Goal: Task Accomplishment & Management: Complete application form

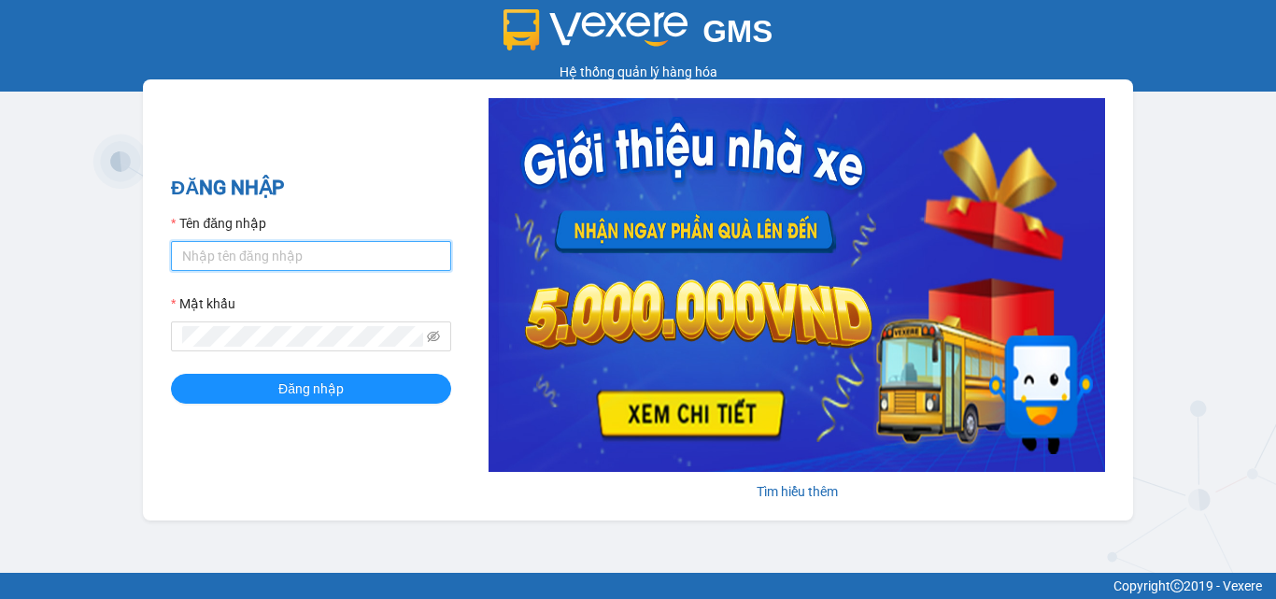
click at [325, 246] on input "Tên đăng nhập" at bounding box center [311, 256] width 280 height 30
type input "thanh.caolam"
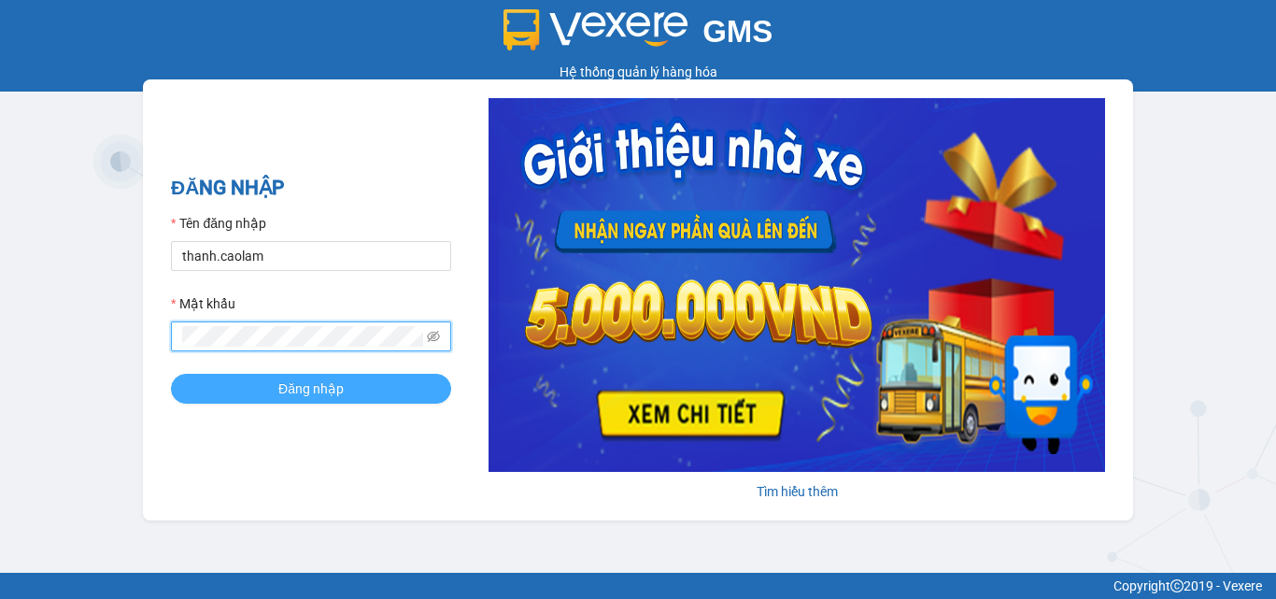
click at [376, 389] on button "Đăng nhập" at bounding box center [311, 389] width 280 height 30
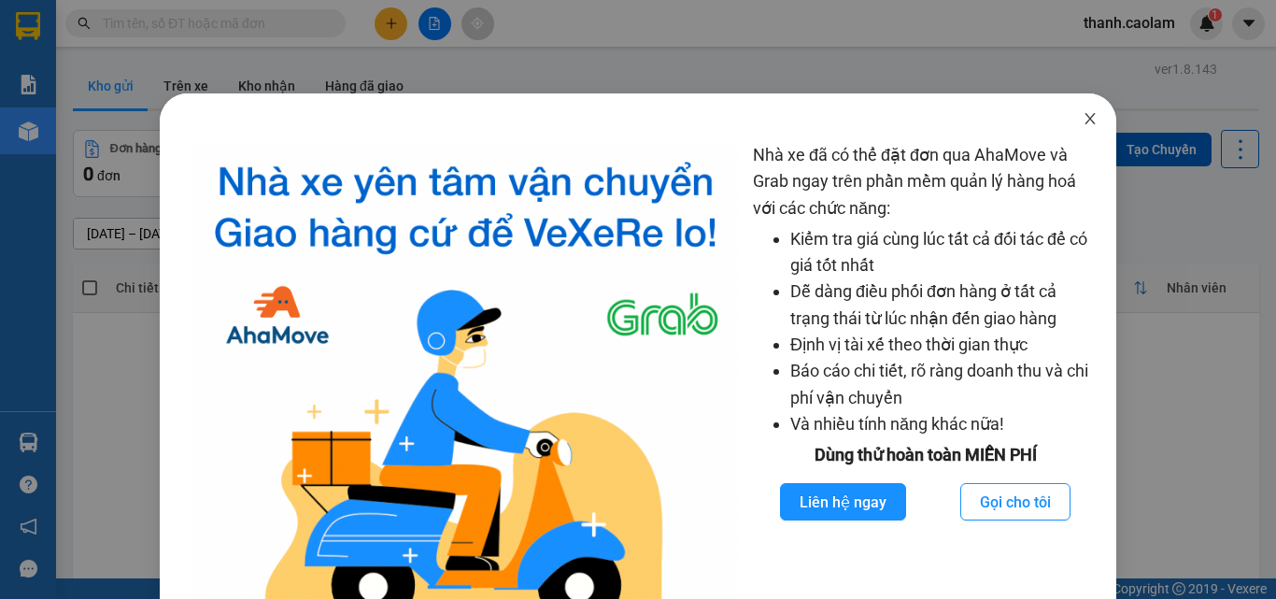
click at [1085, 122] on icon "close" at bounding box center [1090, 118] width 10 height 11
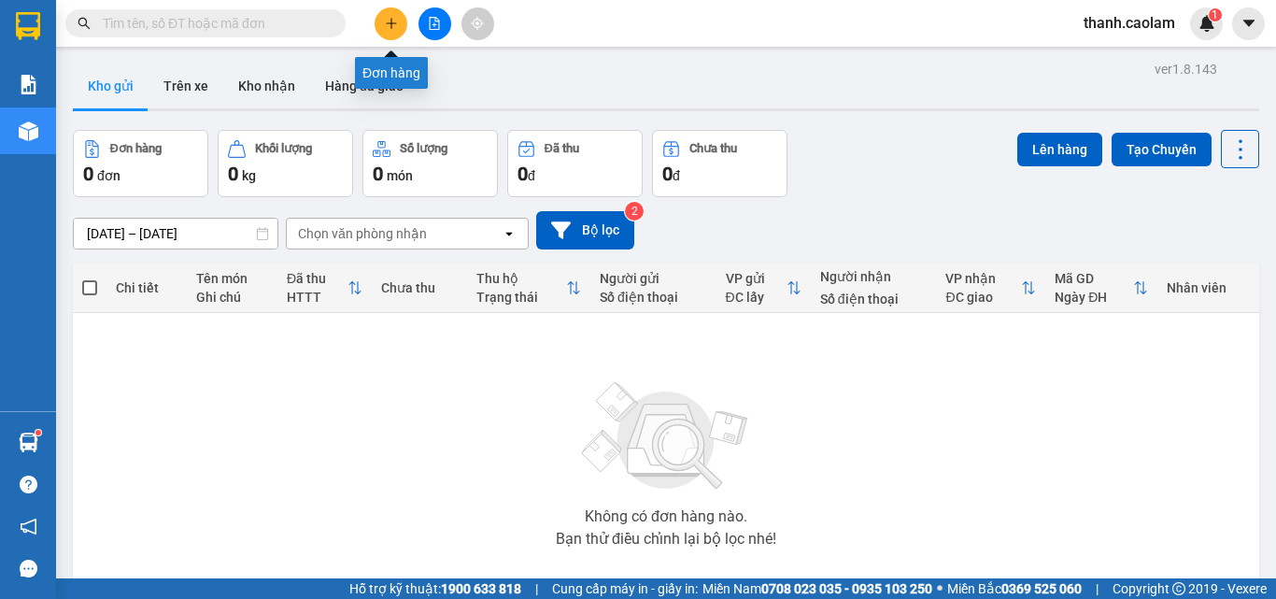
click at [385, 16] on button at bounding box center [391, 23] width 33 height 33
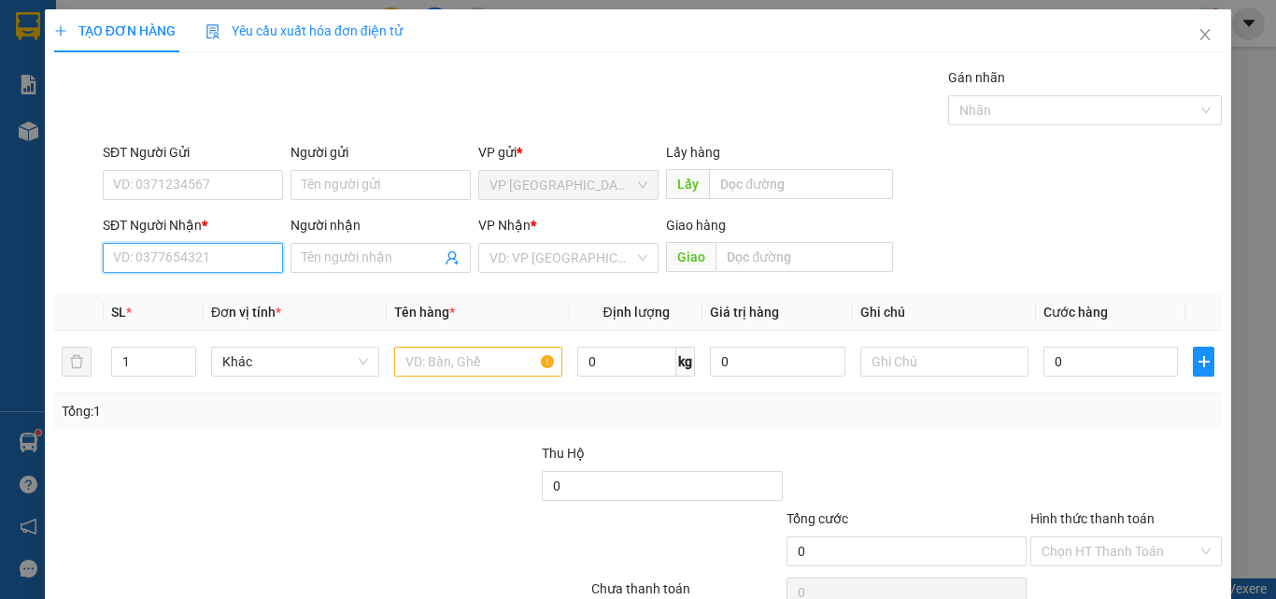
click at [223, 255] on input "SĐT Người Nhận *" at bounding box center [193, 258] width 180 height 30
type input "0979454653"
click at [213, 297] on div "0979454653 - HƯNG" at bounding box center [191, 295] width 156 height 21
type input "HƯNG"
type input "0979454653"
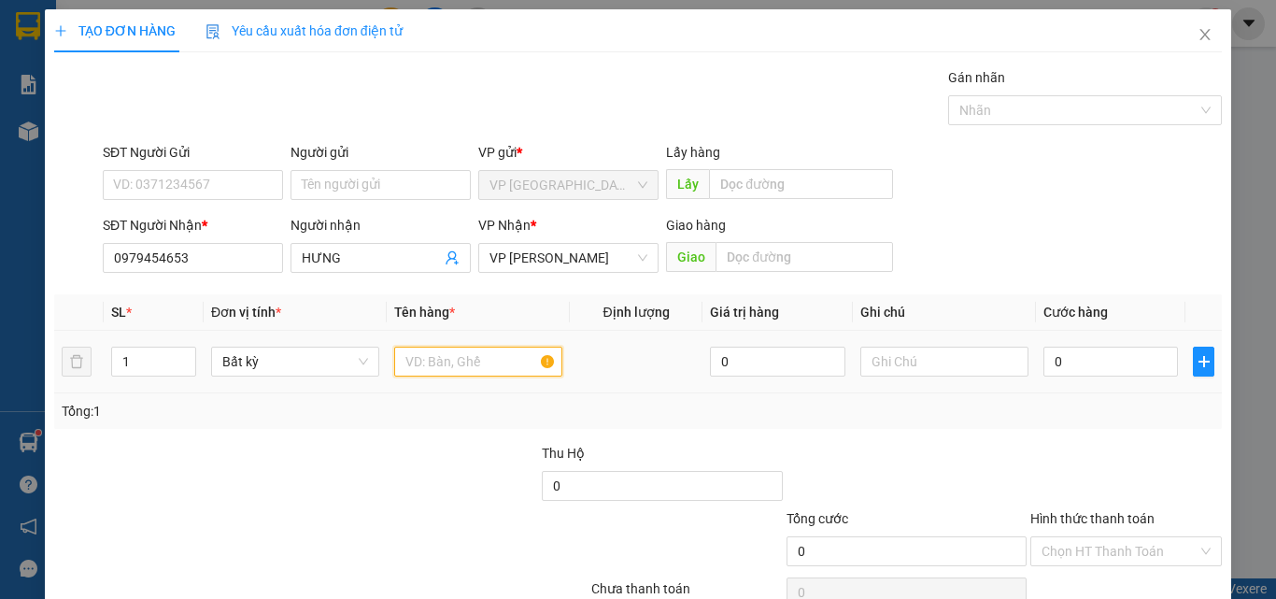
click at [458, 350] on input "text" at bounding box center [478, 362] width 168 height 30
type input "1 hop"
click at [1107, 364] on input "0" at bounding box center [1110, 362] width 135 height 30
type input "4"
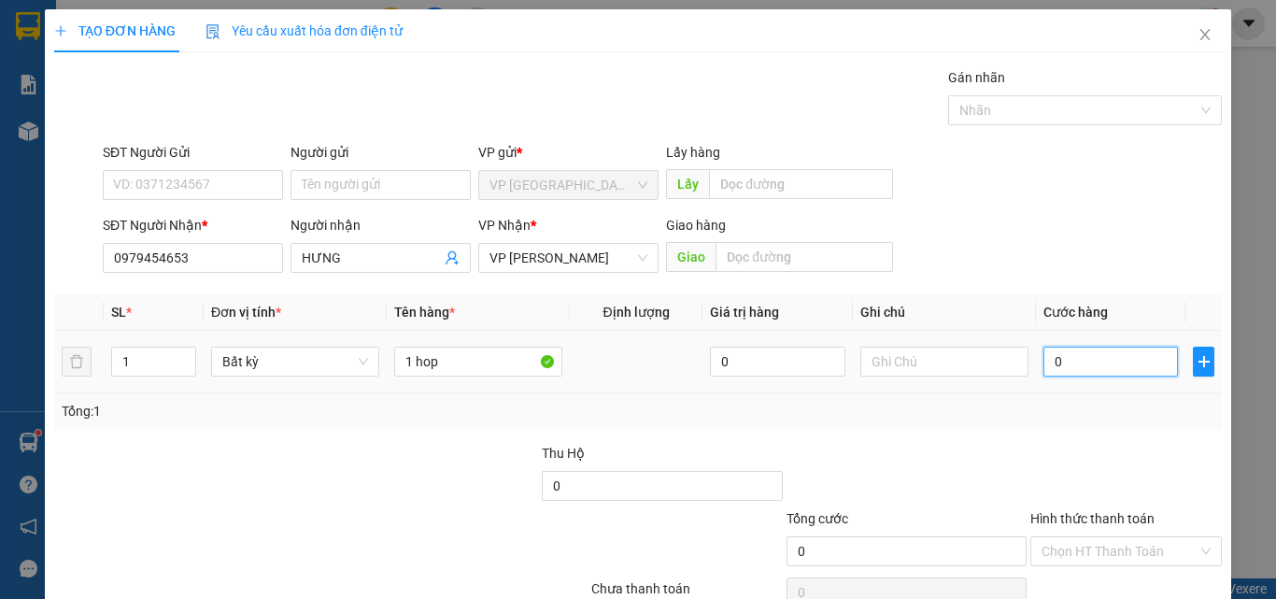
type input "4"
type input "40"
type input "400"
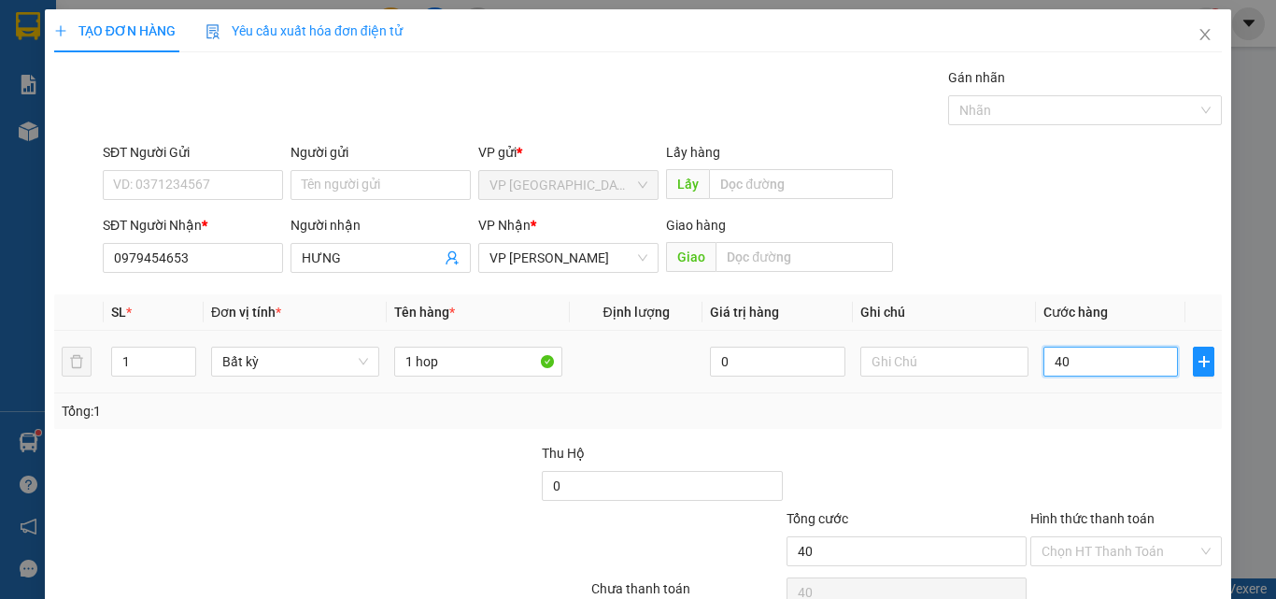
type input "400"
type input "4.000"
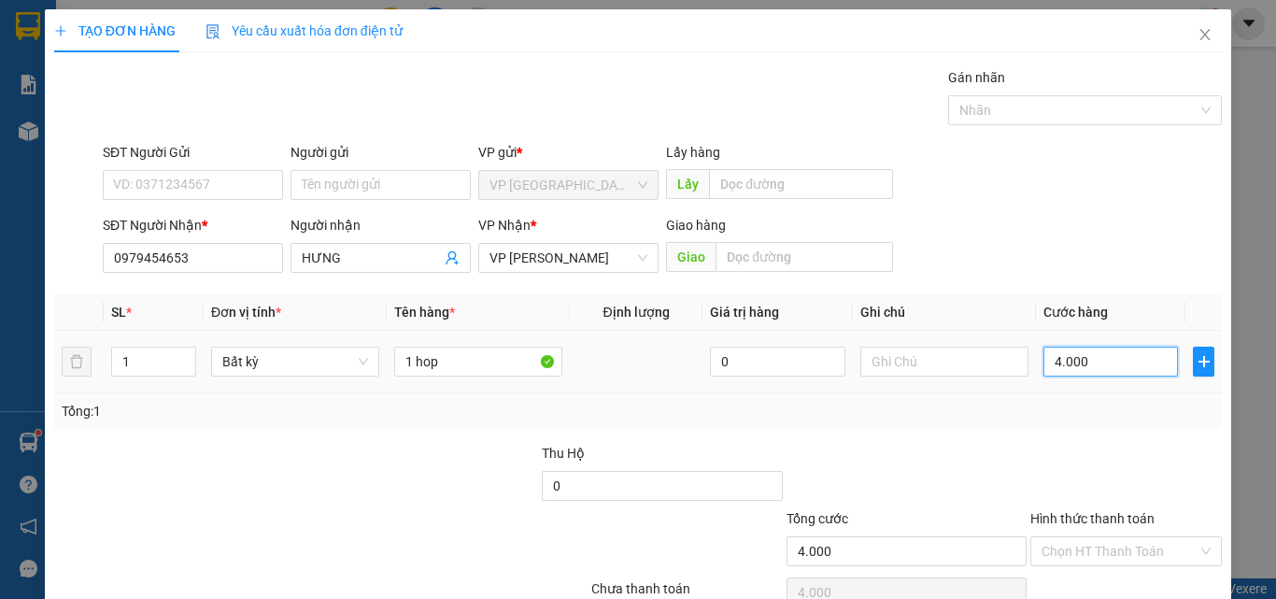
type input "40.000"
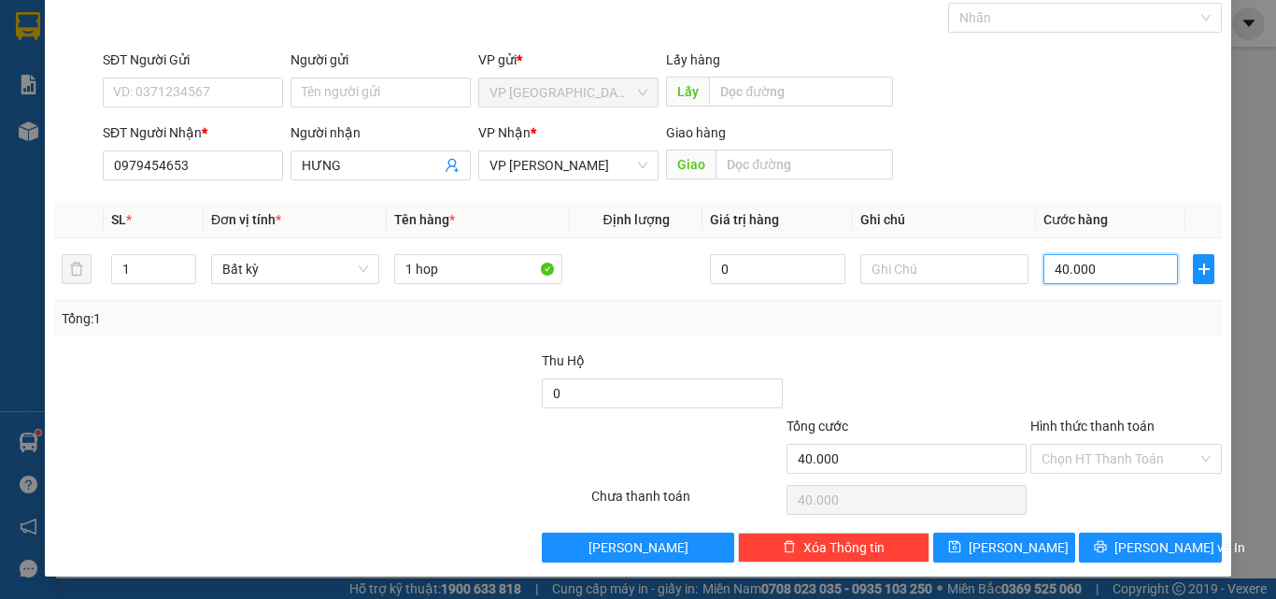
type input "40.000"
click at [1126, 428] on label "Hình thức thanh toán" at bounding box center [1092, 425] width 124 height 15
click at [1126, 445] on input "Hình thức thanh toán" at bounding box center [1120, 459] width 156 height 28
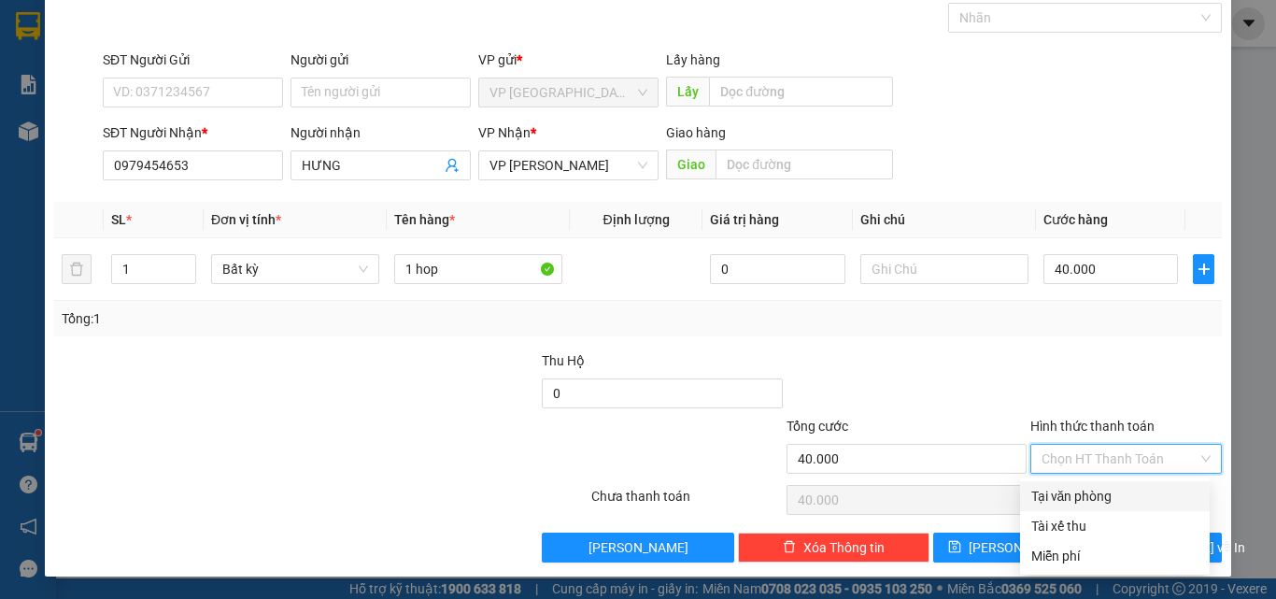
click at [1082, 500] on div "Tại văn phòng" at bounding box center [1114, 496] width 167 height 21
type input "0"
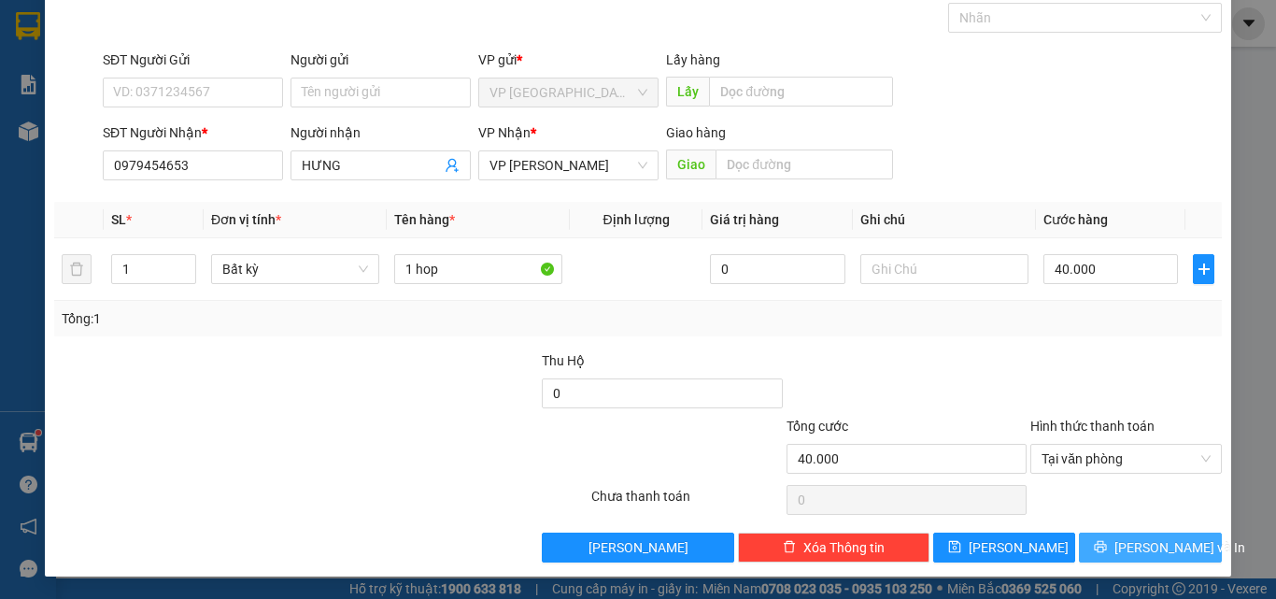
click at [1135, 541] on span "[PERSON_NAME] và In" at bounding box center [1179, 547] width 131 height 21
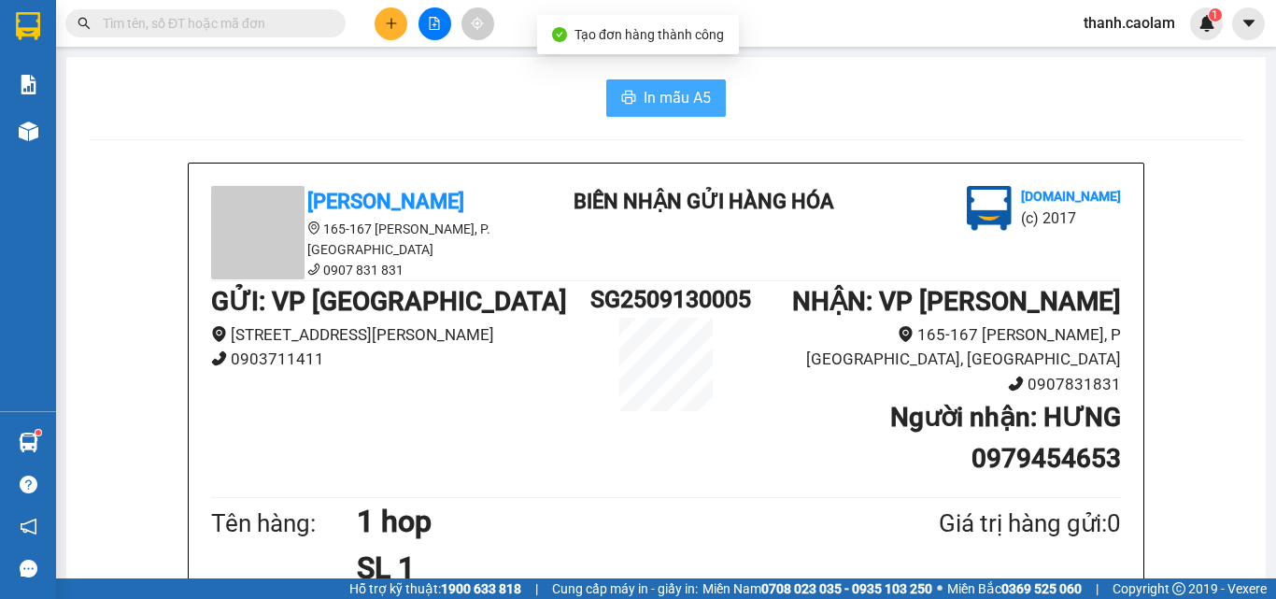
click at [692, 99] on span "In mẫu A5" at bounding box center [677, 97] width 67 height 23
click at [679, 104] on span "In mẫu A5" at bounding box center [677, 97] width 67 height 23
